Goal: Information Seeking & Learning: Learn about a topic

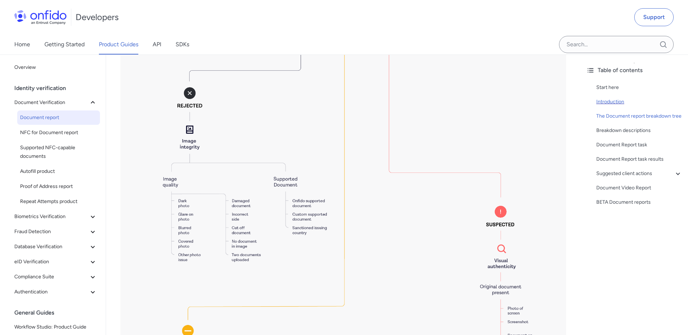
scroll to position [1324, 0]
click at [319, 173] on img at bounding box center [343, 236] width 446 height 665
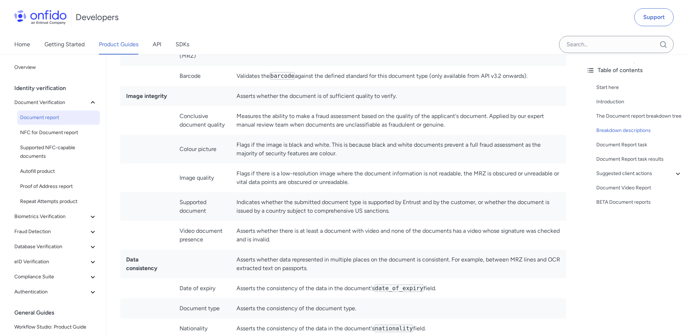
scroll to position [2272, 0]
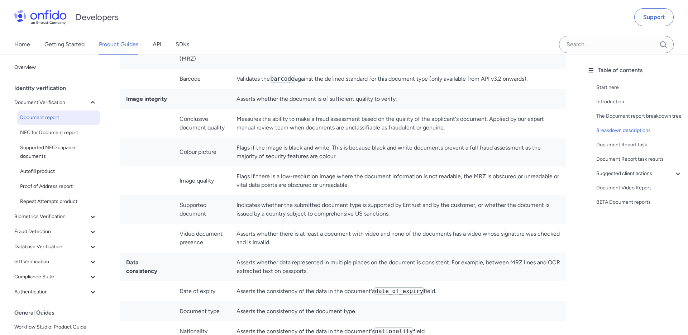
click at [303, 210] on td "Indicates whether the submitted document type is supported by Entrust and by th…" at bounding box center [398, 209] width 335 height 29
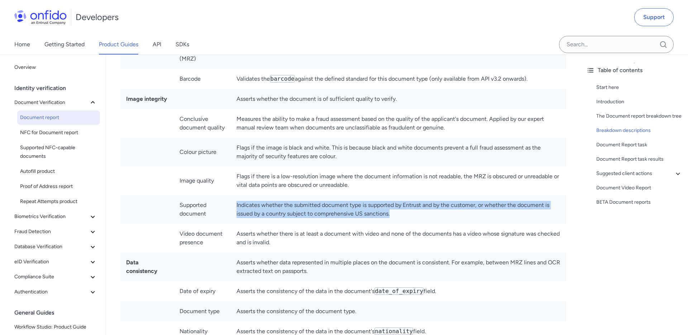
drag, startPoint x: 237, startPoint y: 206, endPoint x: 397, endPoint y: 218, distance: 160.6
click at [397, 218] on td "Indicates whether the submitted document type is supported by Entrust and by th…" at bounding box center [398, 209] width 335 height 29
copy td "Indicates whether the submitted document type is supported by Entrust and by th…"
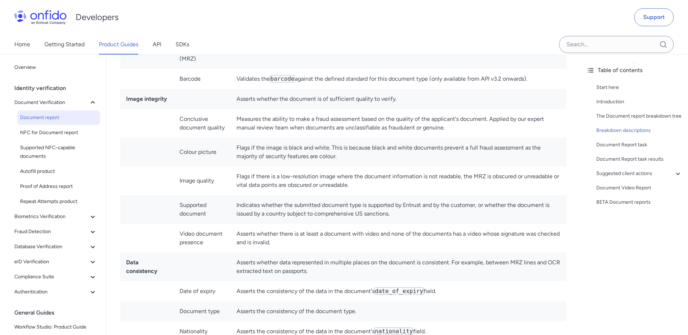
click at [366, 141] on td "Flags if the image is black and white. This is because black and white document…" at bounding box center [398, 152] width 335 height 29
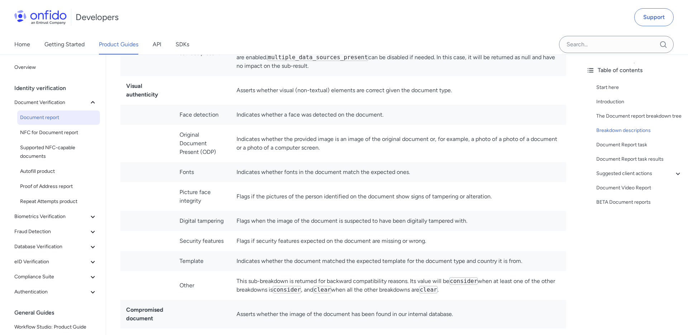
scroll to position [2720, 0]
click at [278, 115] on td "Indicates whether a face was detected on the document." at bounding box center [398, 115] width 335 height 20
copy td "Indicates whether a face was detected on the document."
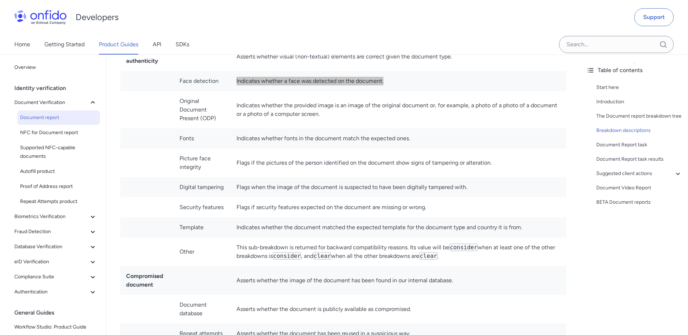
scroll to position [2754, 0]
click at [392, 162] on td "Flags if the pictures of the person identified on the document show signs of ta…" at bounding box center [398, 162] width 335 height 29
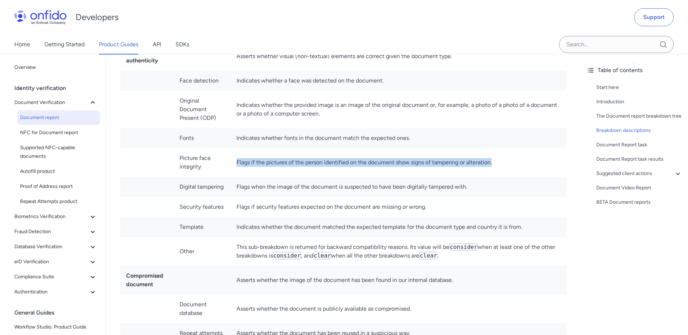
click at [392, 162] on td "Flags if the pictures of the person identified on the document show signs of ta…" at bounding box center [398, 162] width 335 height 29
copy td "Flags if the pictures of the person identified on the document show signs of ta…"
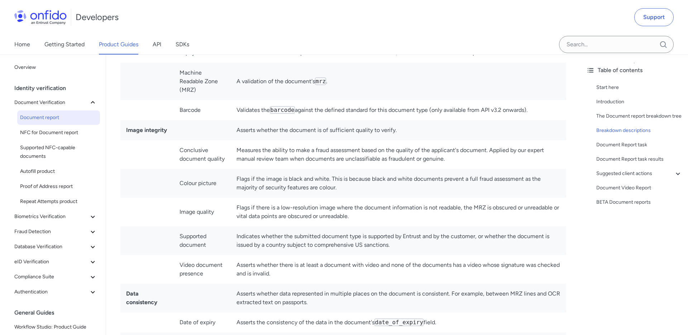
scroll to position [2243, 0]
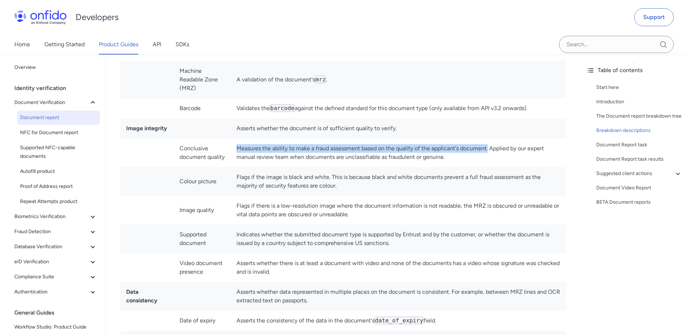
drag, startPoint x: 241, startPoint y: 149, endPoint x: 489, endPoint y: 149, distance: 247.9
click at [489, 149] on td "Measures the ability to make a fraud assessment based on the quality of the app…" at bounding box center [398, 152] width 335 height 29
copy td "Measures the ability to make a fraud assessment based on the quality of the app…"
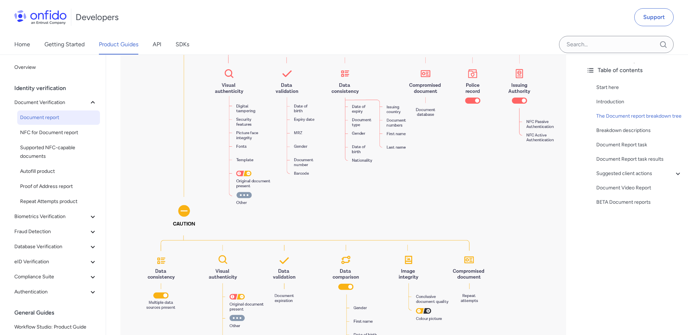
scroll to position [814, 0]
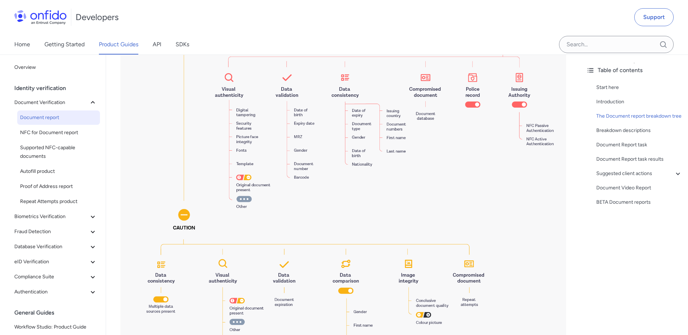
click at [423, 105] on img at bounding box center [343, 58] width 446 height 665
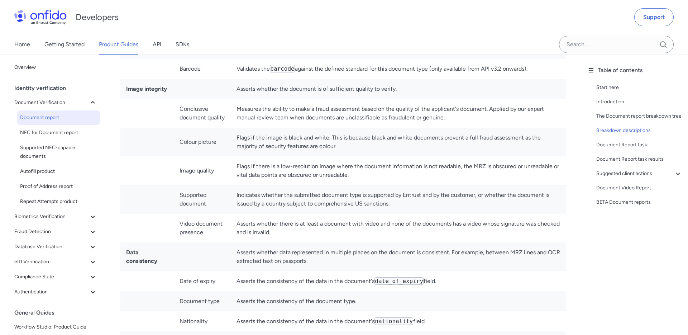
scroll to position [2281, 0]
click at [258, 195] on td "Indicates whether the submitted document type is supported by Entrust and by th…" at bounding box center [398, 200] width 335 height 29
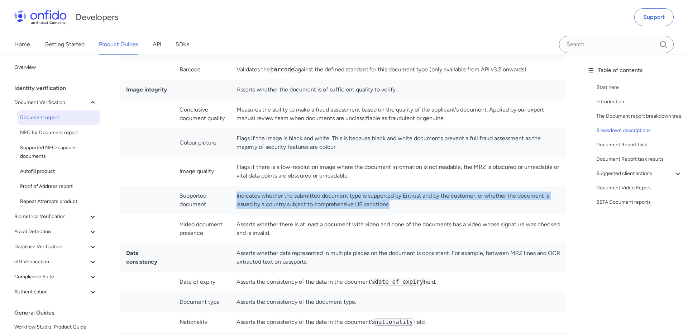
click at [258, 195] on td "Indicates whether the submitted document type is supported by Entrust and by th…" at bounding box center [398, 200] width 335 height 29
copy td "Indicates whether the submitted document type is supported by Entrust and by th…"
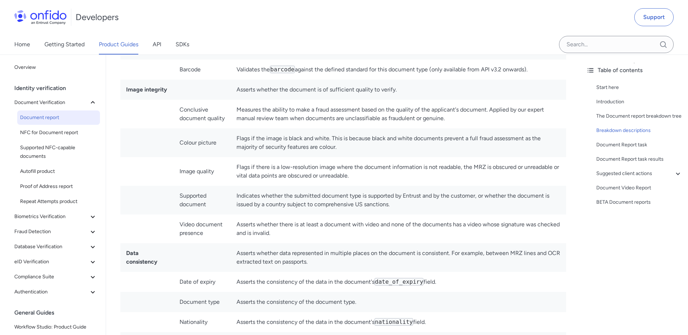
click at [344, 167] on td "Flags if there is a low-resolution image where the document information is not …" at bounding box center [398, 171] width 335 height 29
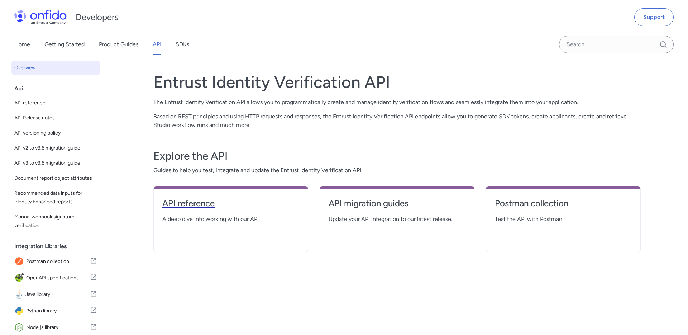
click at [205, 203] on h4 "API reference" at bounding box center [230, 202] width 137 height 11
select select "http"
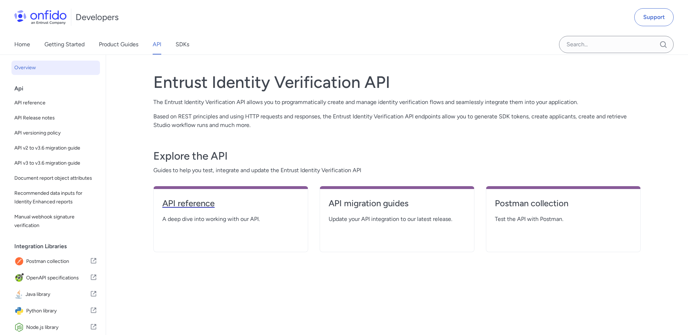
select select "http"
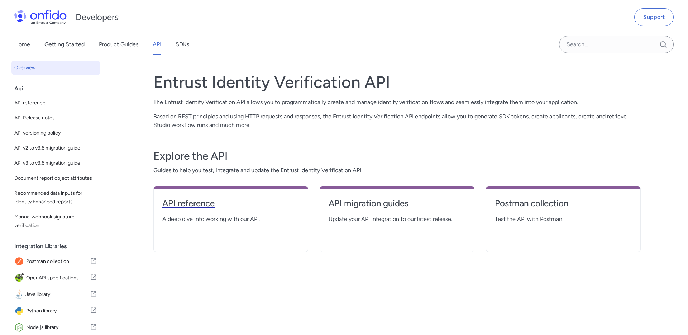
select select "http"
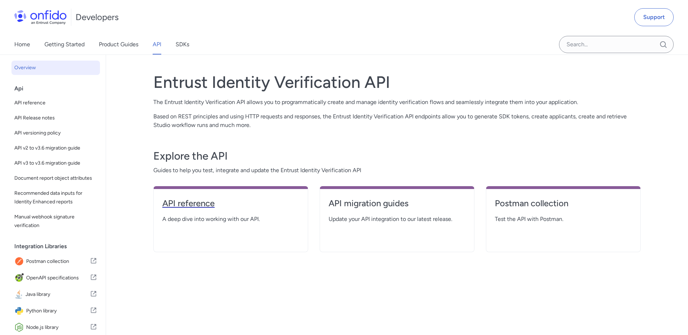
select select "http"
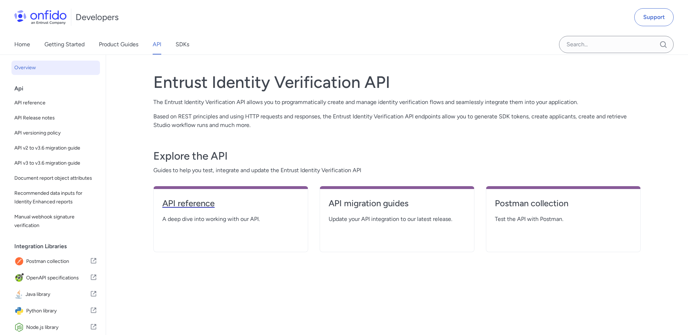
select select "http"
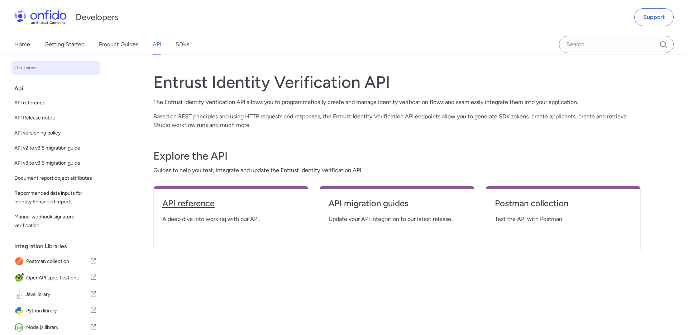
select select "http"
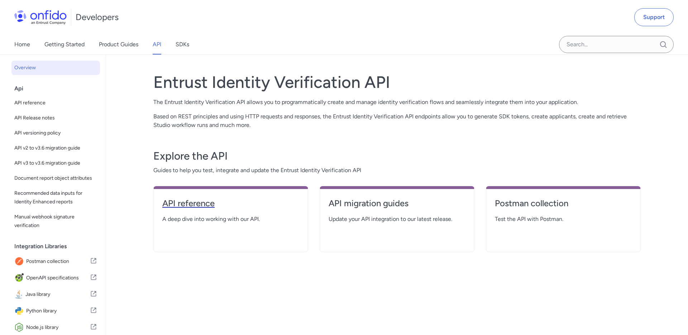
select select "http"
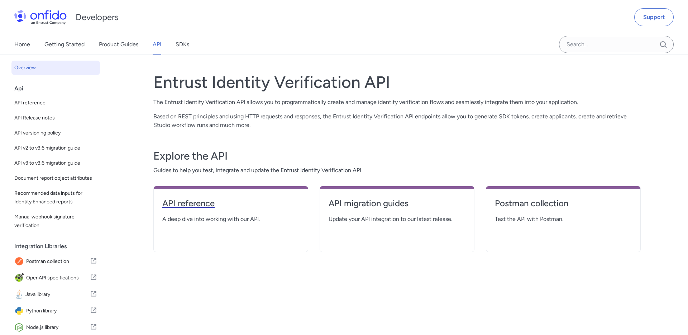
select select "http"
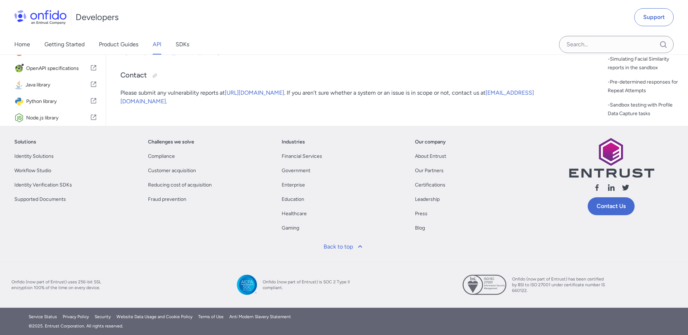
scroll to position [1798, 0]
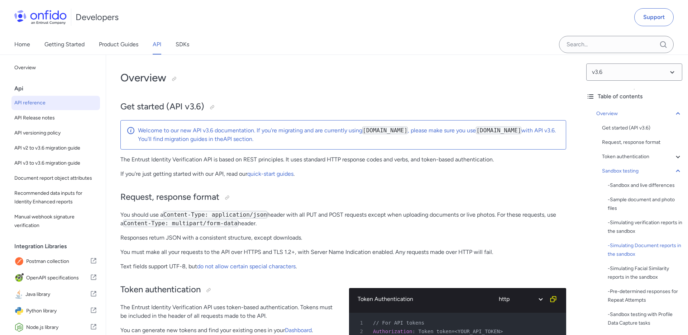
select select "http"
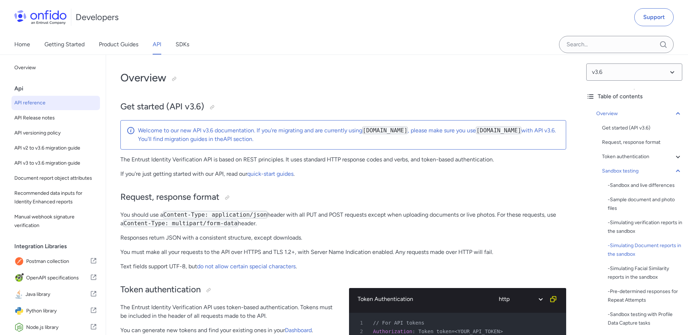
select select "http"
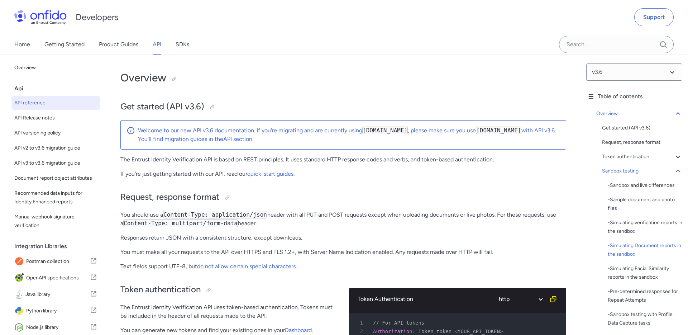
select select "http"
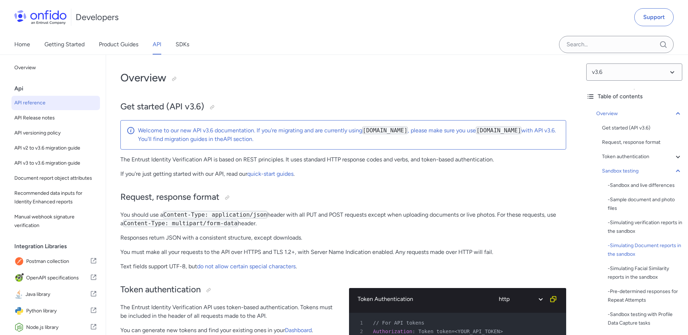
select select "http"
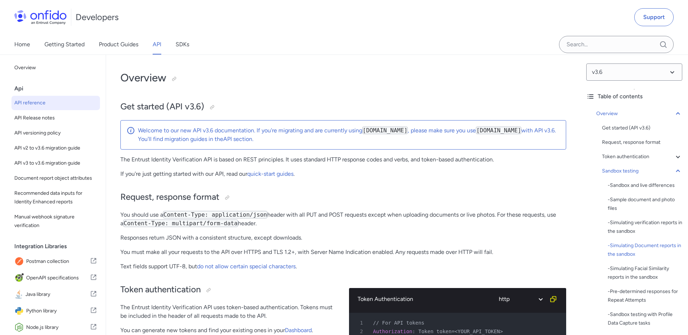
select select "http"
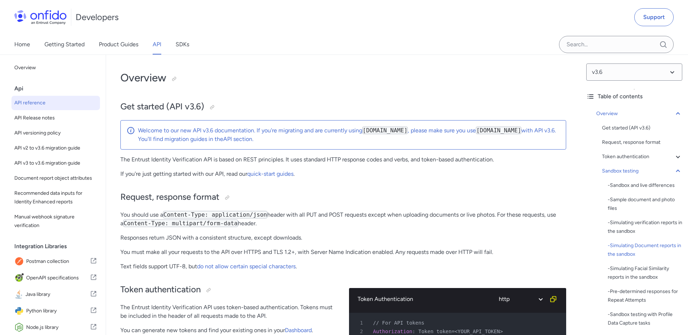
select select "http"
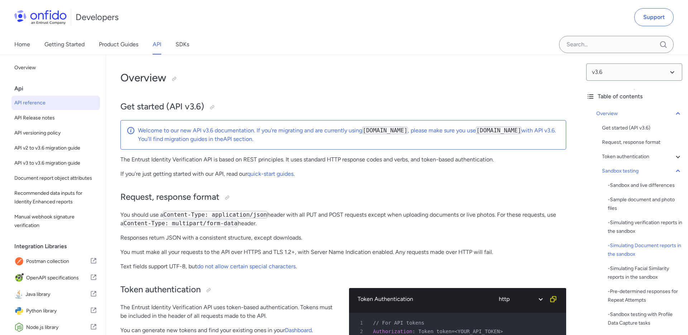
select select "http"
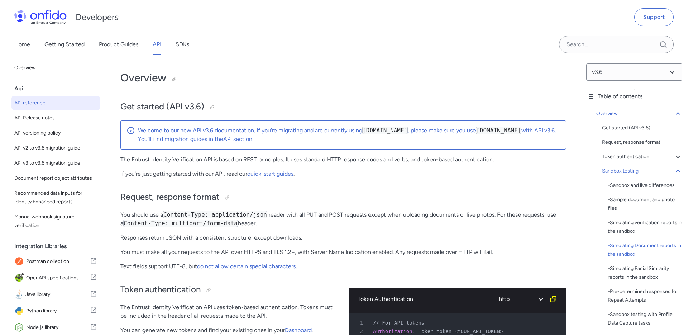
select select "http"
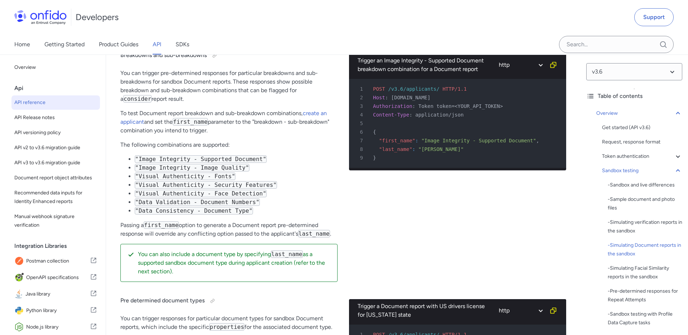
scroll to position [1798, 0]
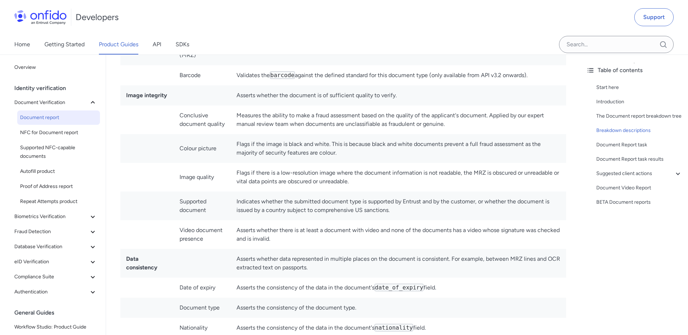
click at [297, 161] on td "Flags if the image is black and white. This is because black and white document…" at bounding box center [398, 148] width 335 height 29
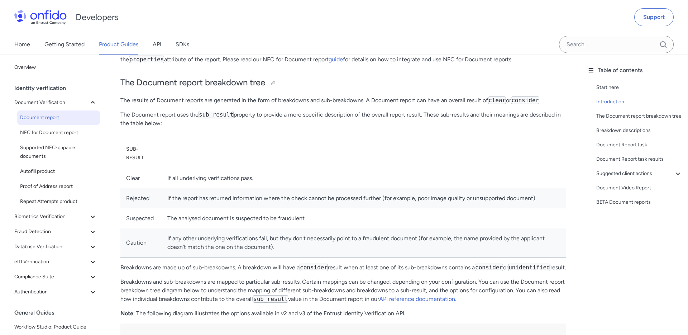
scroll to position [219, 0]
click at [236, 215] on td "The analysed document is suspected to be fraudulent." at bounding box center [364, 217] width 404 height 20
copy td "The analysed document is suspected to be fraudulent."
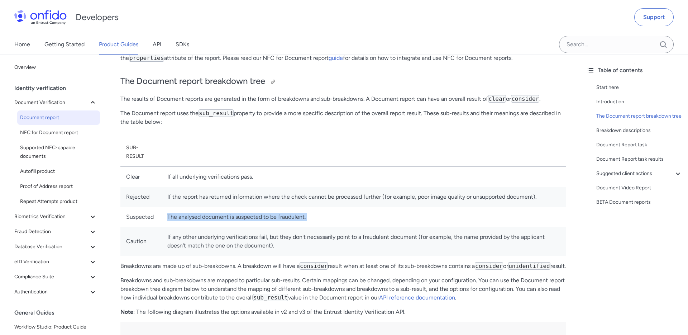
copy td "The analysed document is suspected to be fraudulent."
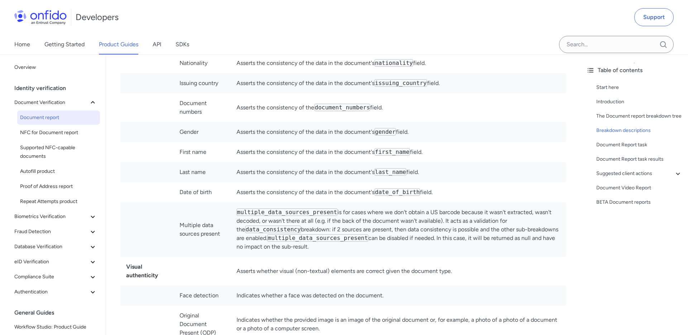
scroll to position [2553, 0]
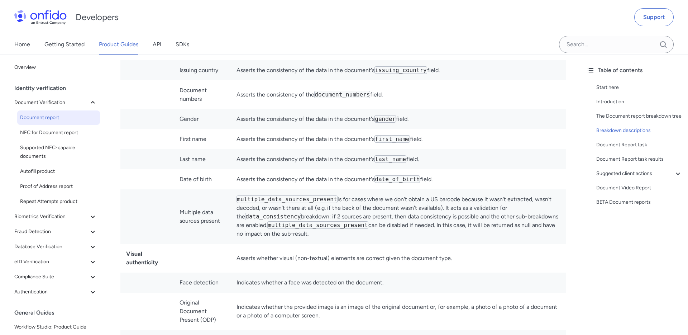
click at [393, 146] on td "Asserts the consistency of the data in the document's first_name field." at bounding box center [398, 139] width 335 height 20
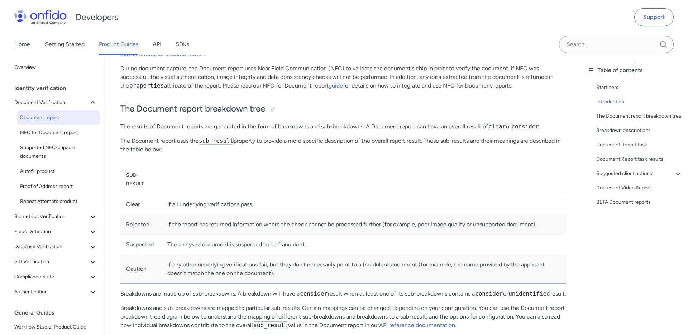
scroll to position [221, 0]
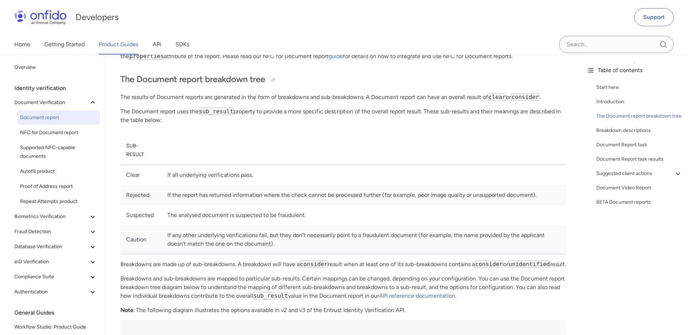
click at [380, 114] on p "The Document report uses the sub_result property to provide a more specific des…" at bounding box center [343, 115] width 446 height 17
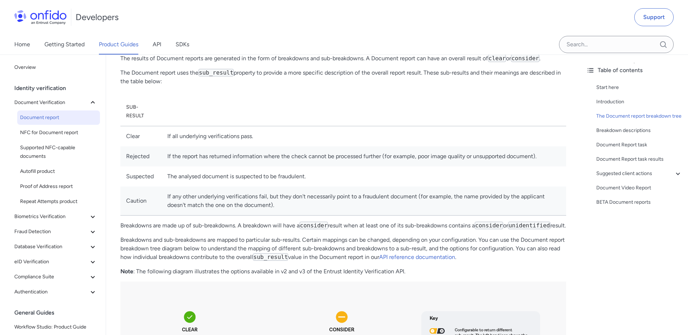
scroll to position [254, 0]
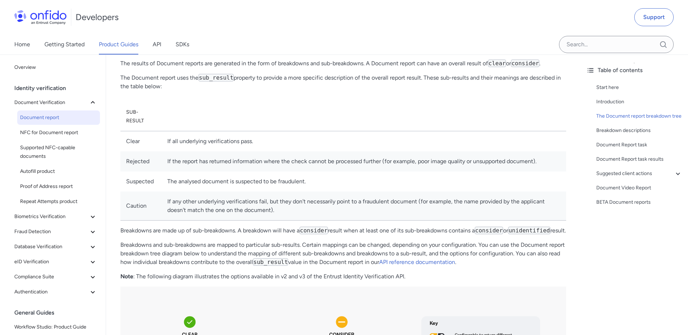
click at [226, 140] on td "If all underlying verifications pass." at bounding box center [364, 141] width 404 height 20
